Goal: Answer question/provide support: Share knowledge or assist other users

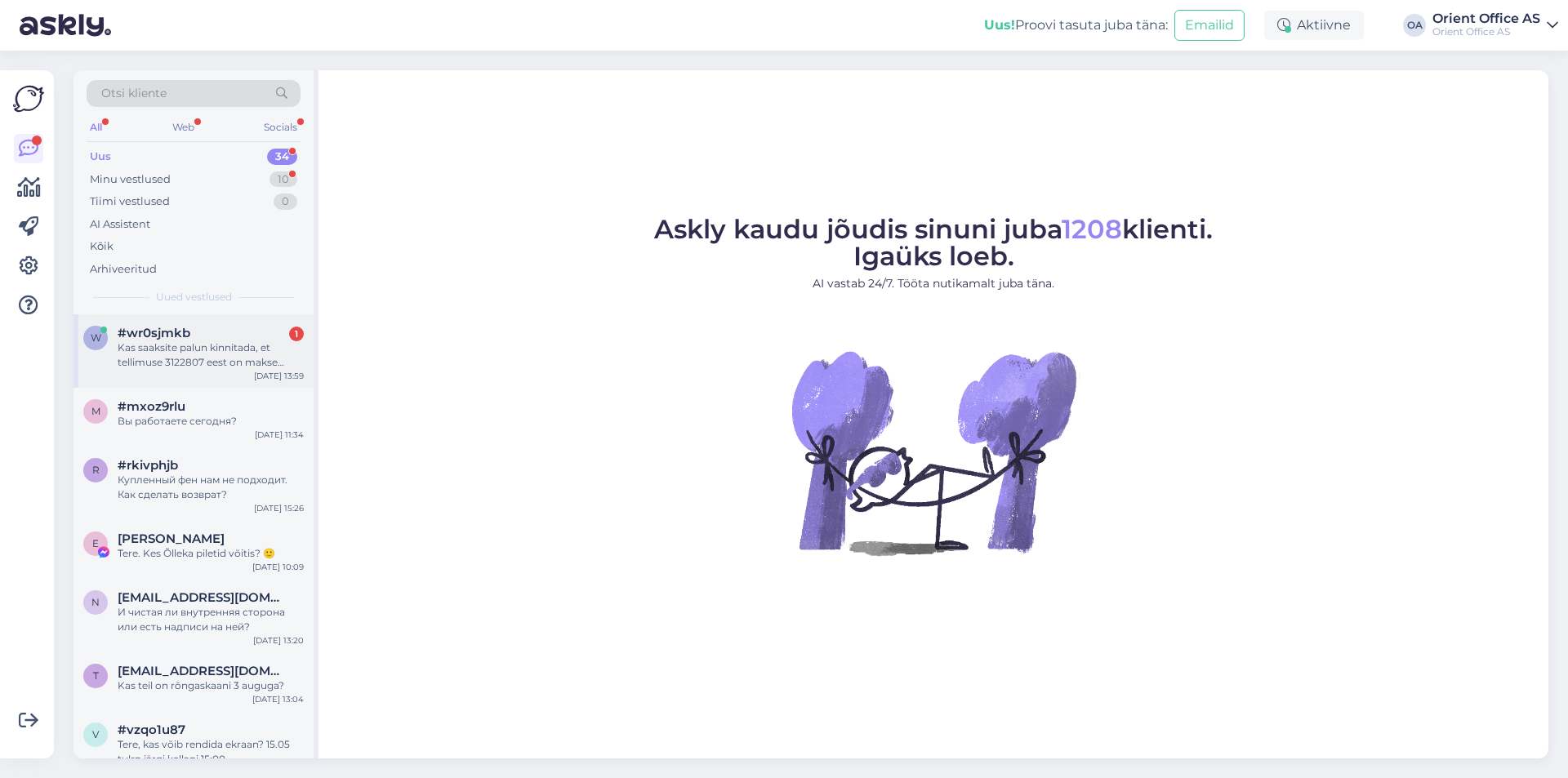
drag, startPoint x: 238, startPoint y: 340, endPoint x: 294, endPoint y: 386, distance: 72.5
click at [240, 340] on div "Kas saaksite palun kinnitada, et tellimuse 3122807 eest on makse laekunud, [PER…" at bounding box center [210, 355] width 186 height 30
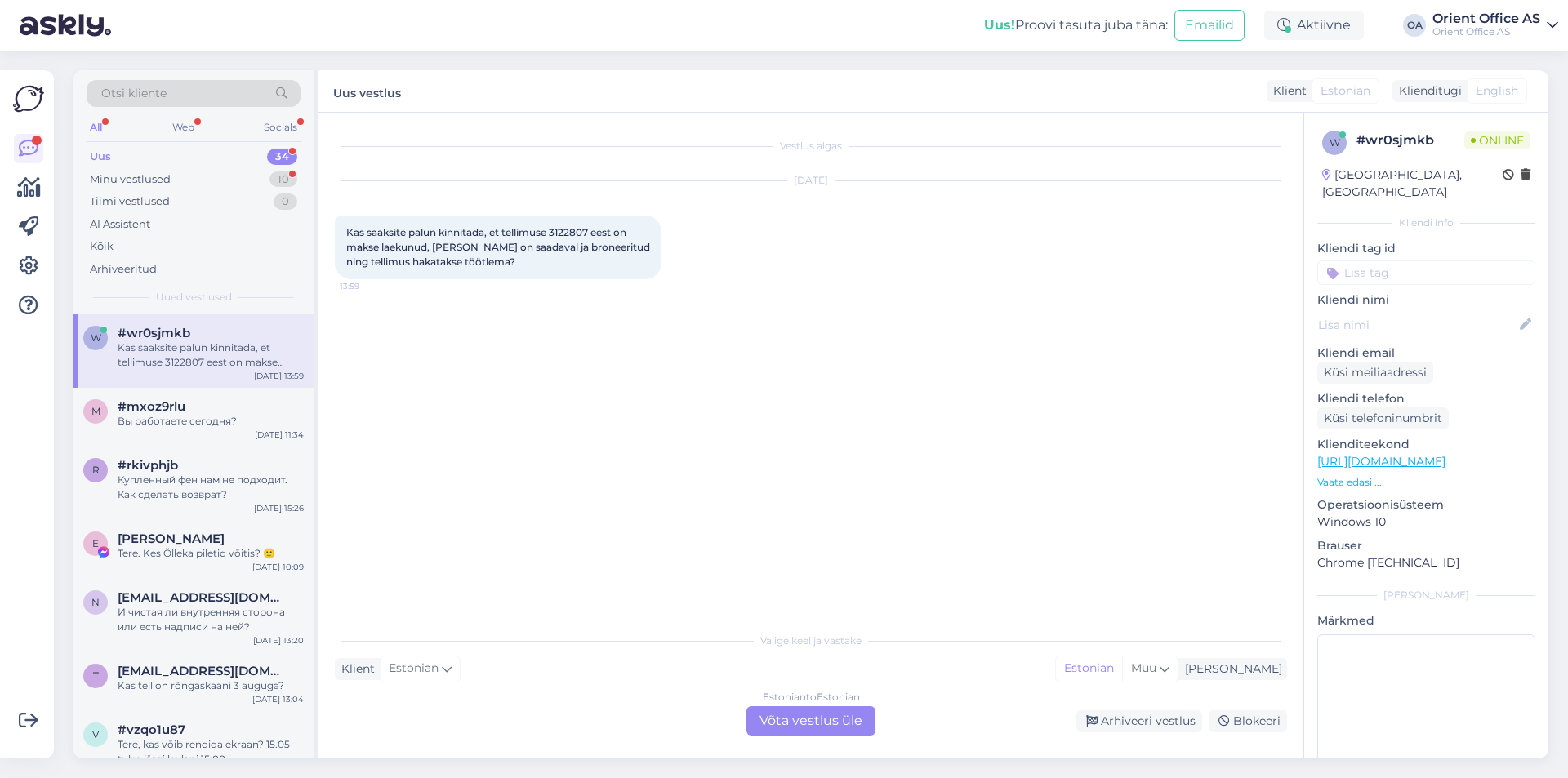
click at [564, 229] on span "Kas saaksite palun kinnitada, et tellimuse 3122807 eest on makse laekunud, [PER…" at bounding box center [499, 246] width 306 height 42
copy span "3122807"
click at [765, 729] on div "Estonian to Estonian Võta vestlus üle" at bounding box center [811, 721] width 129 height 30
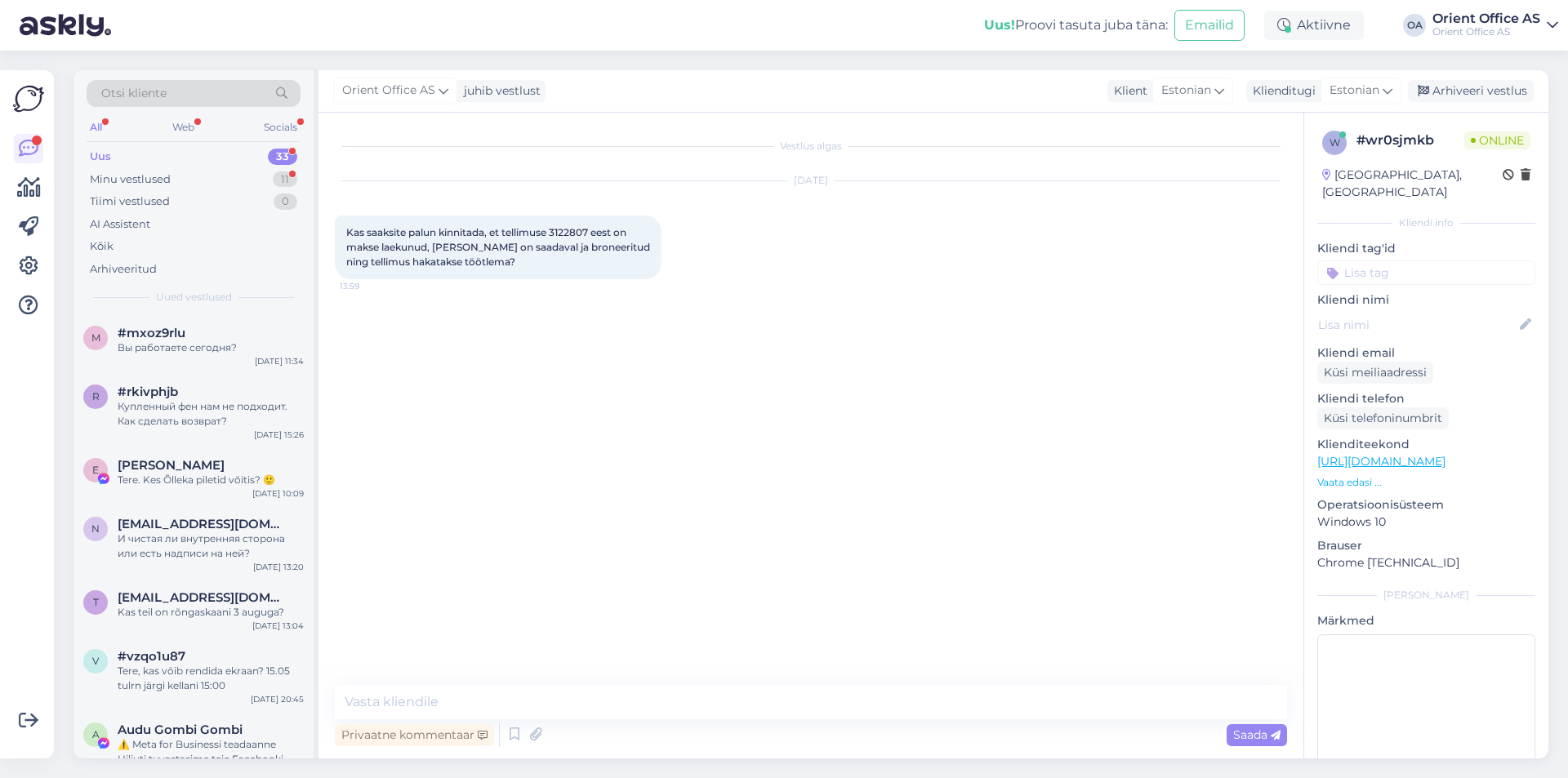
click at [776, 727] on div "Privaatne kommentaar Saada" at bounding box center [811, 735] width 952 height 31
click at [658, 698] on textarea at bounding box center [811, 701] width 952 height 34
drag, startPoint x: 657, startPoint y: 697, endPoint x: 650, endPoint y: 692, distance: 8.6
click at [657, 696] on textarea at bounding box center [811, 701] width 952 height 34
type textarea "t"
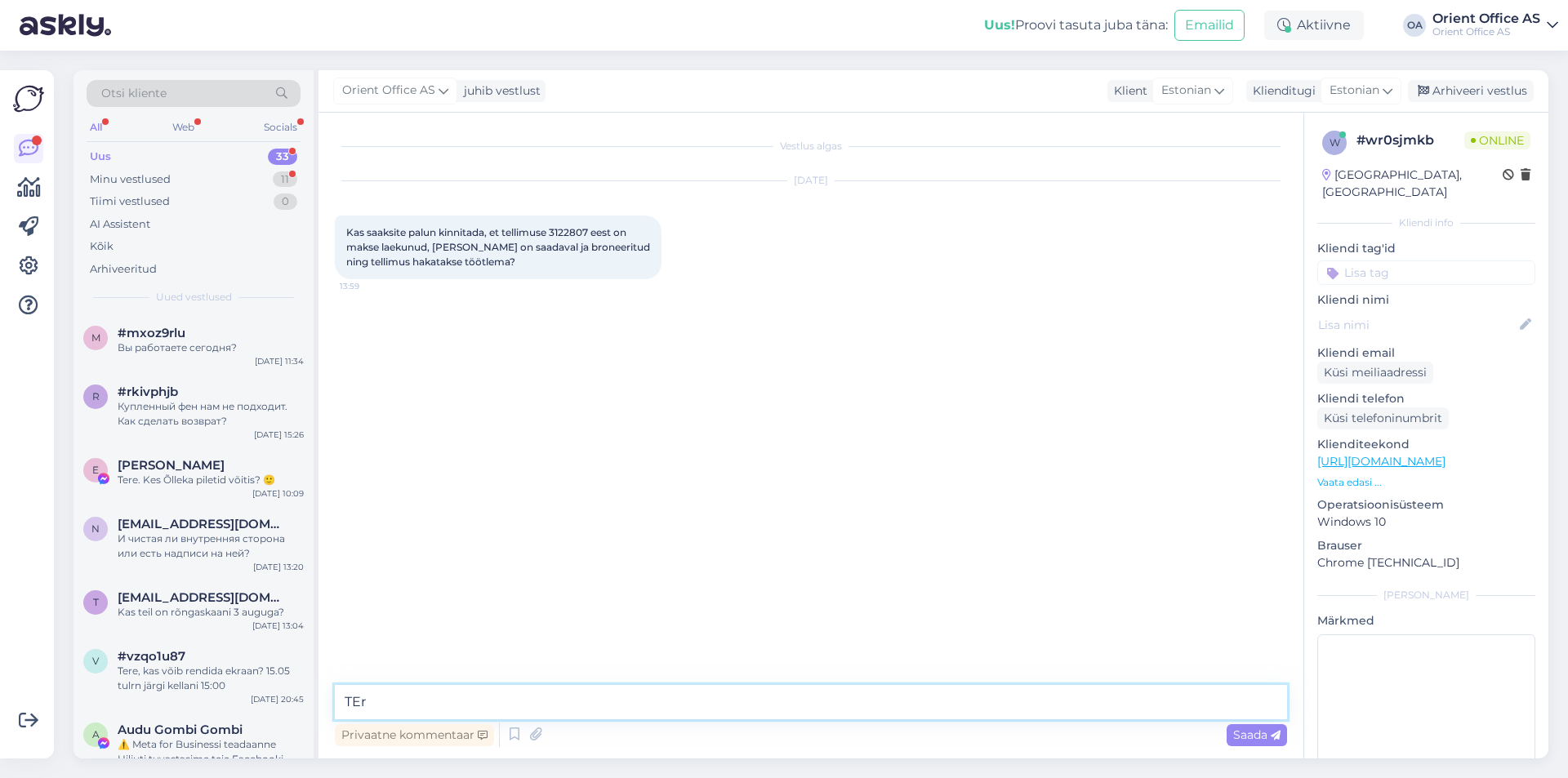
type textarea "TEre"
type textarea "Kohe vaatame üle"
